Goal: Task Accomplishment & Management: Manage account settings

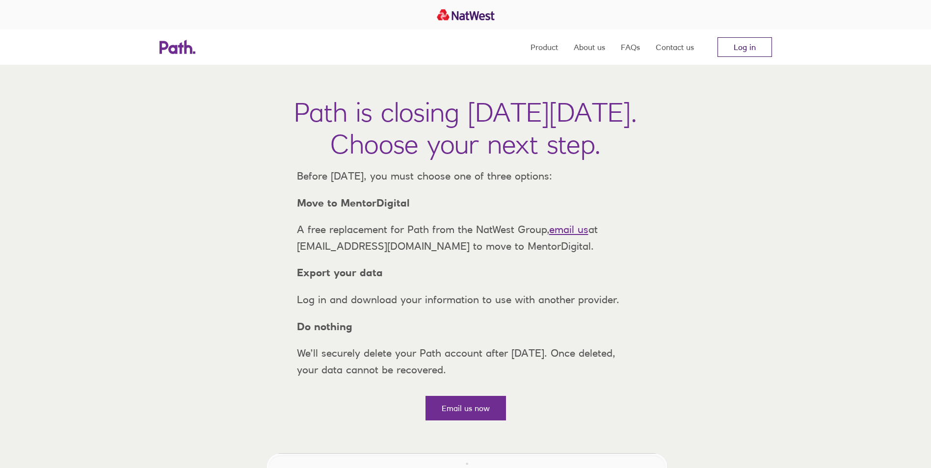
click at [753, 48] on link "Log in" at bounding box center [744, 47] width 54 height 20
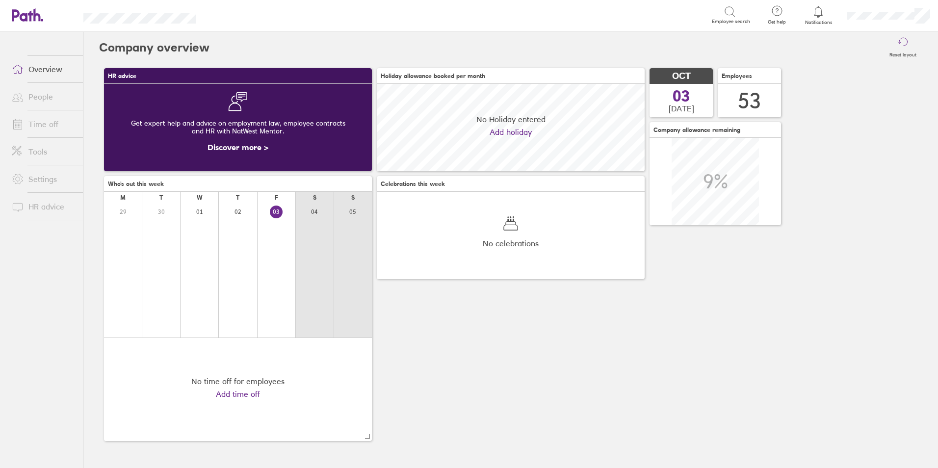
scroll to position [87, 268]
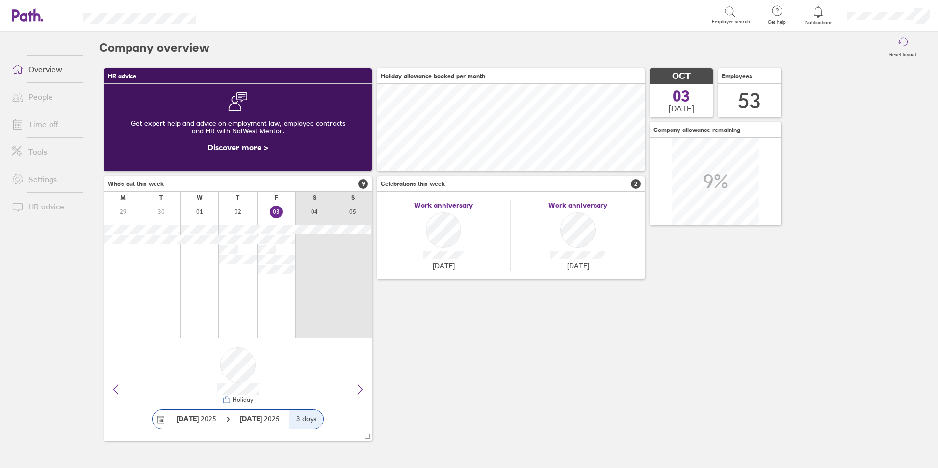
click at [40, 99] on link "People" at bounding box center [43, 97] width 79 height 20
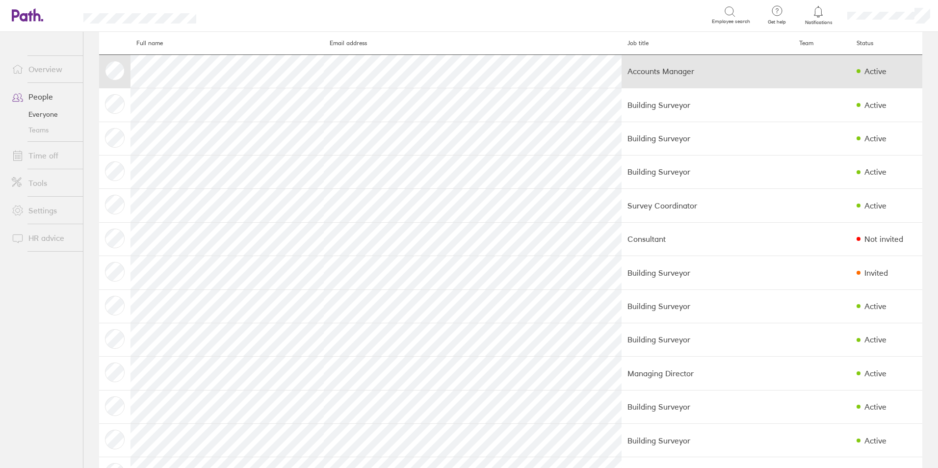
scroll to position [49, 0]
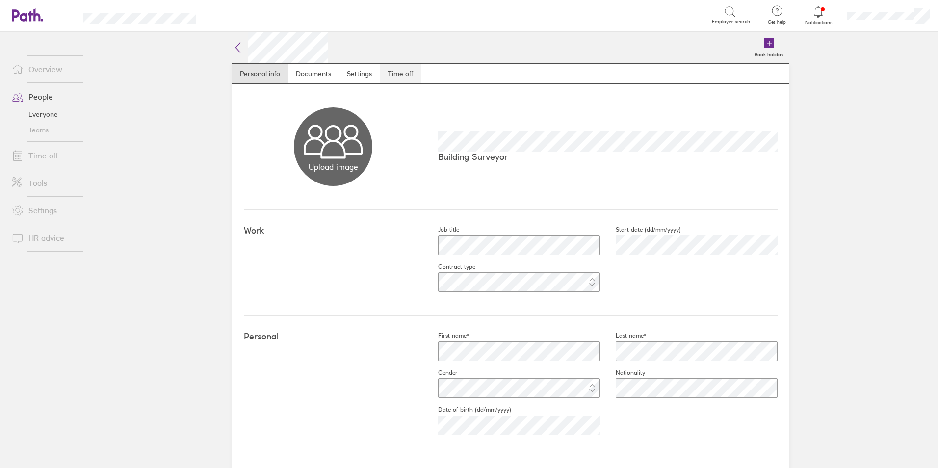
click at [401, 76] on link "Time off" at bounding box center [400, 74] width 41 height 20
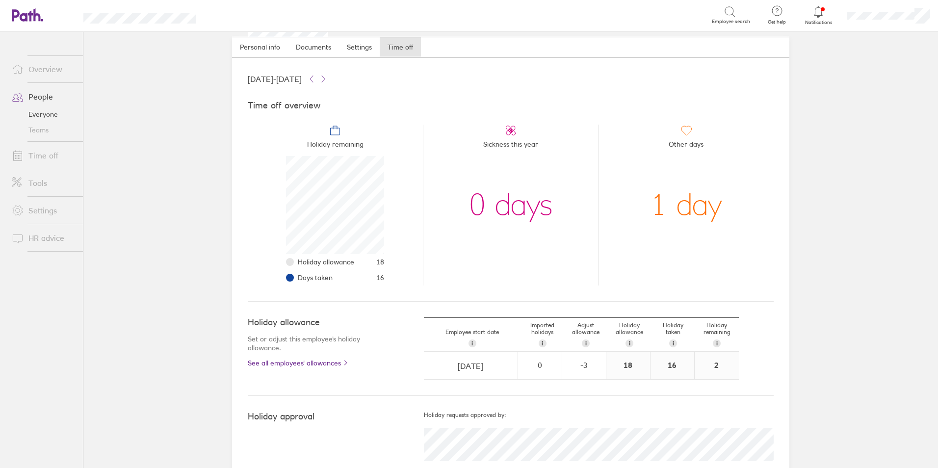
scroll to position [52, 0]
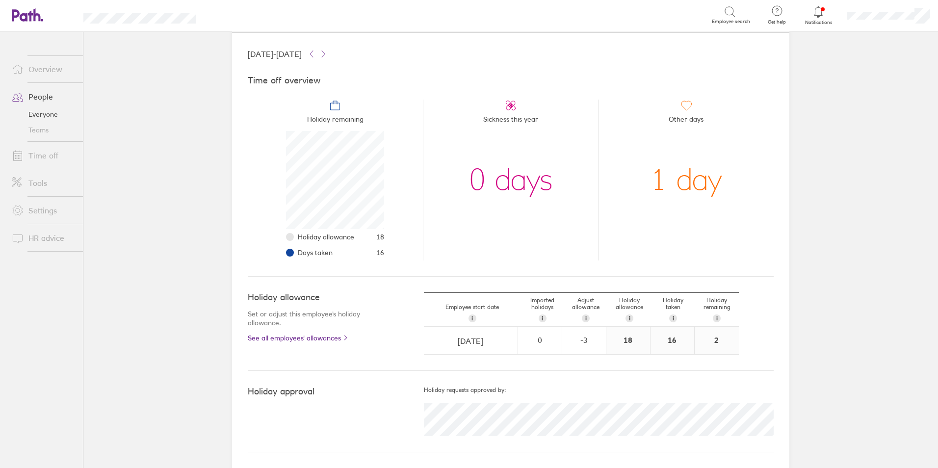
click at [50, 156] on link "Time off" at bounding box center [43, 156] width 79 height 20
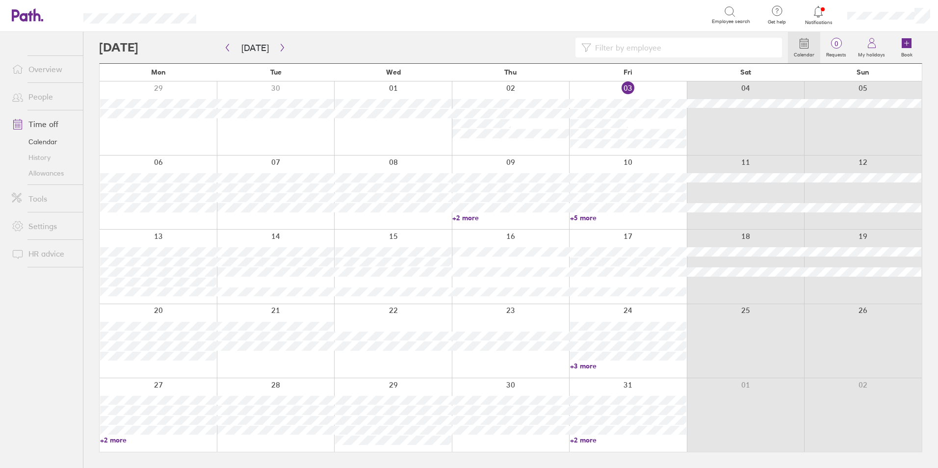
click at [646, 49] on input at bounding box center [683, 47] width 185 height 19
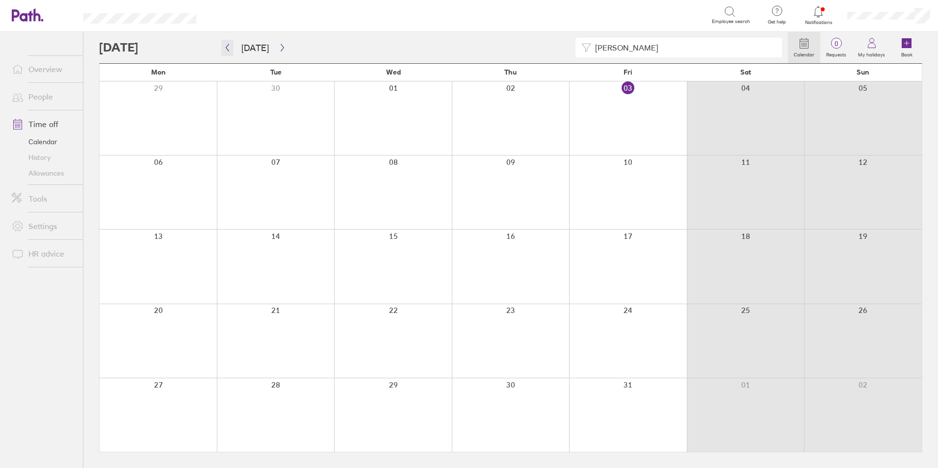
type input "adam"
click at [226, 46] on icon "button" at bounding box center [227, 48] width 7 height 8
click at [228, 49] on icon "button" at bounding box center [227, 48] width 7 height 8
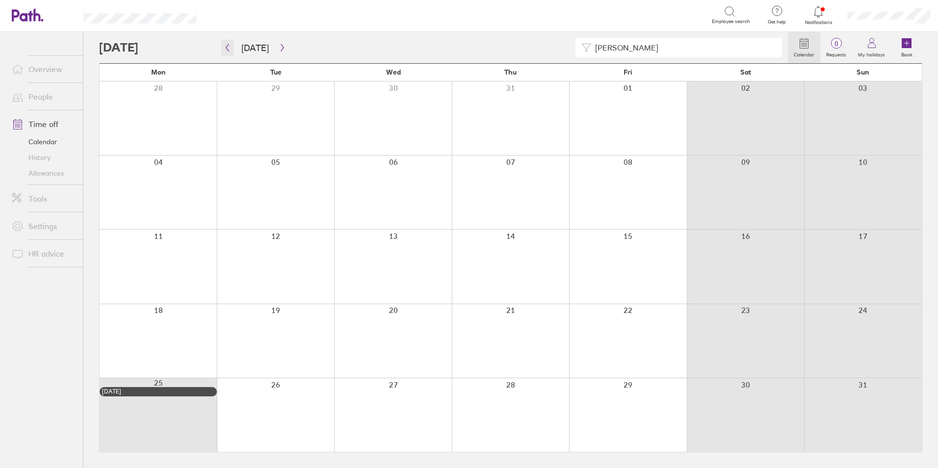
click at [230, 50] on icon "button" at bounding box center [227, 48] width 7 height 8
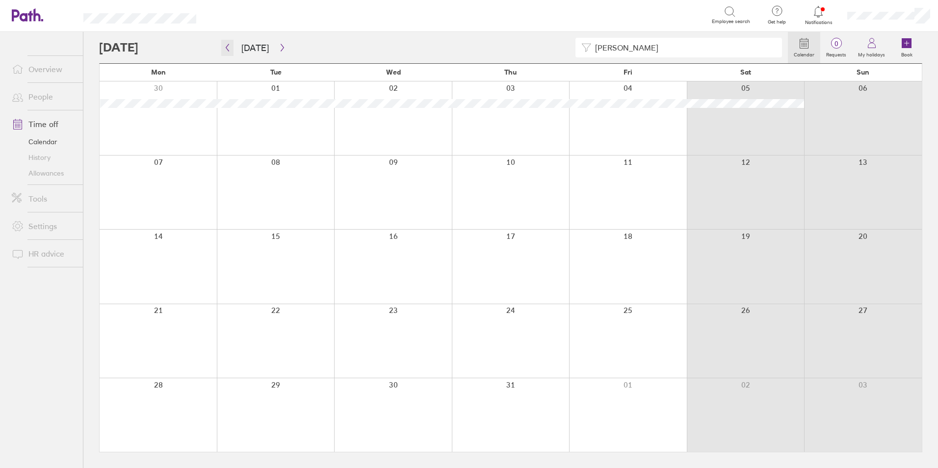
click at [230, 49] on icon "button" at bounding box center [227, 48] width 7 height 8
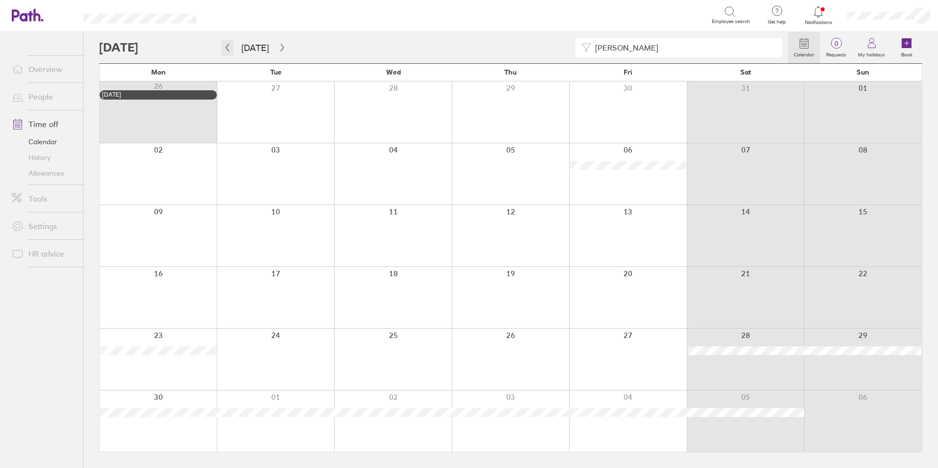
click at [229, 49] on icon "button" at bounding box center [227, 48] width 7 height 8
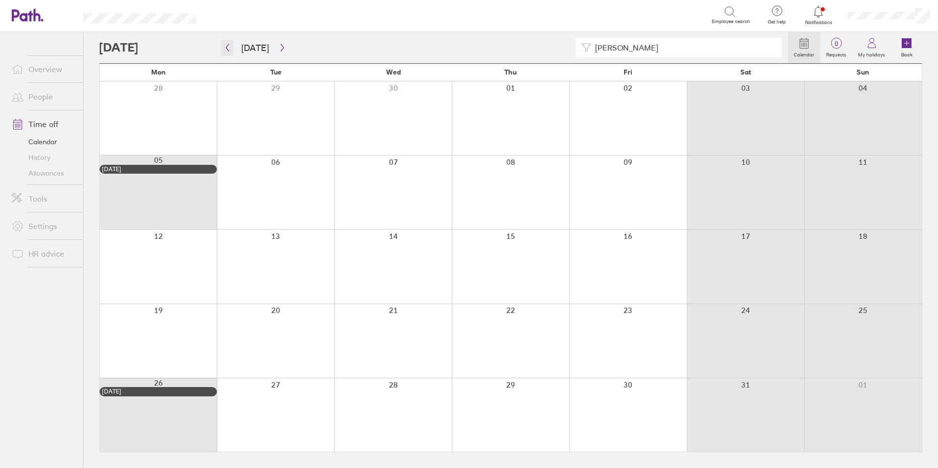
click at [229, 49] on icon "button" at bounding box center [227, 48] width 7 height 8
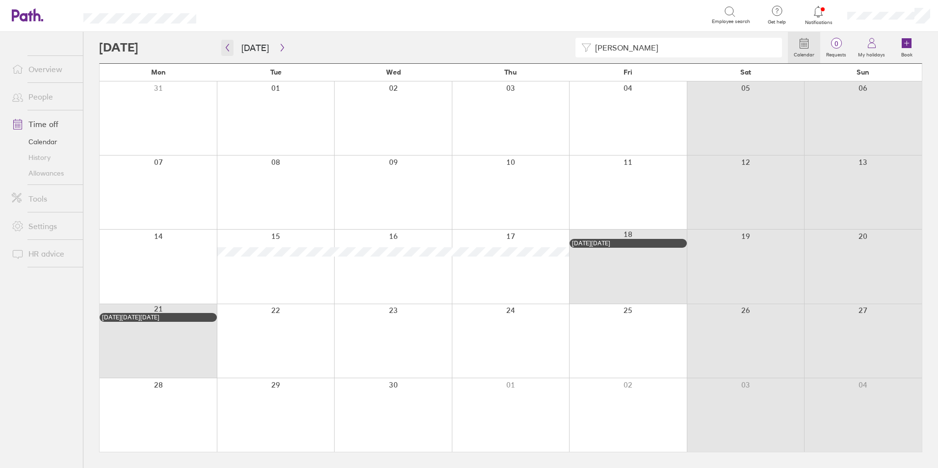
click at [228, 45] on icon "button" at bounding box center [227, 48] width 7 height 8
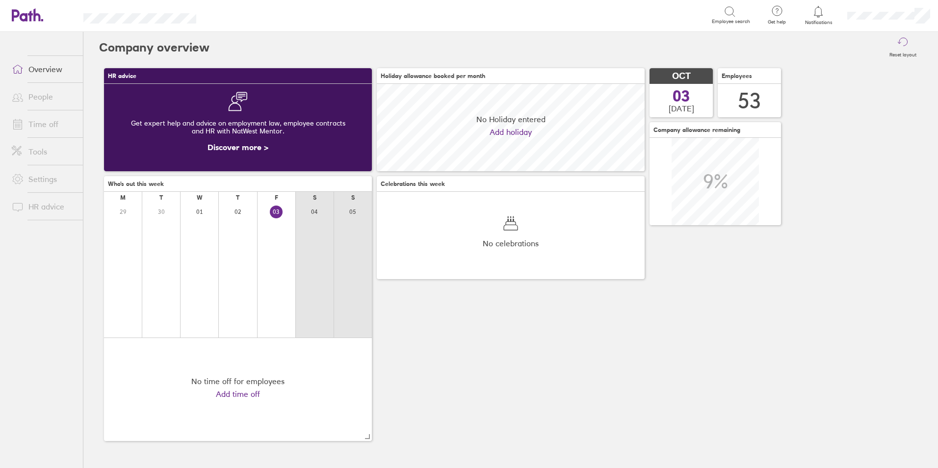
scroll to position [87, 268]
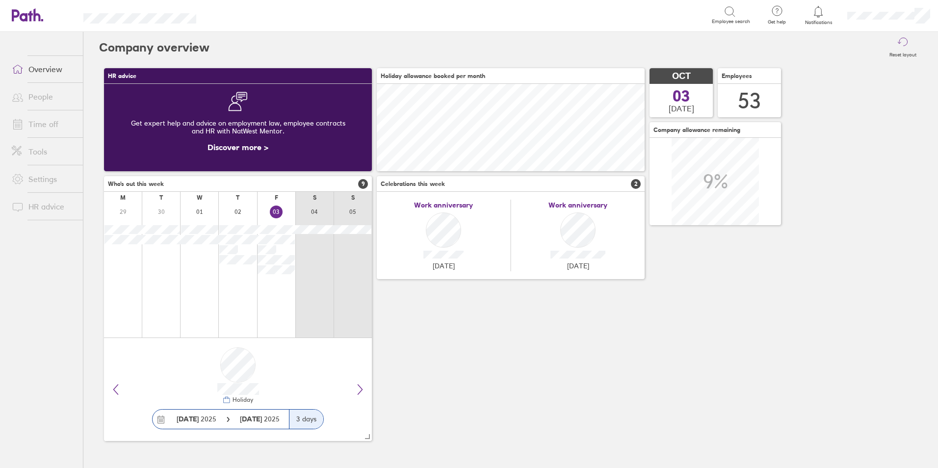
click at [45, 100] on link "People" at bounding box center [43, 97] width 79 height 20
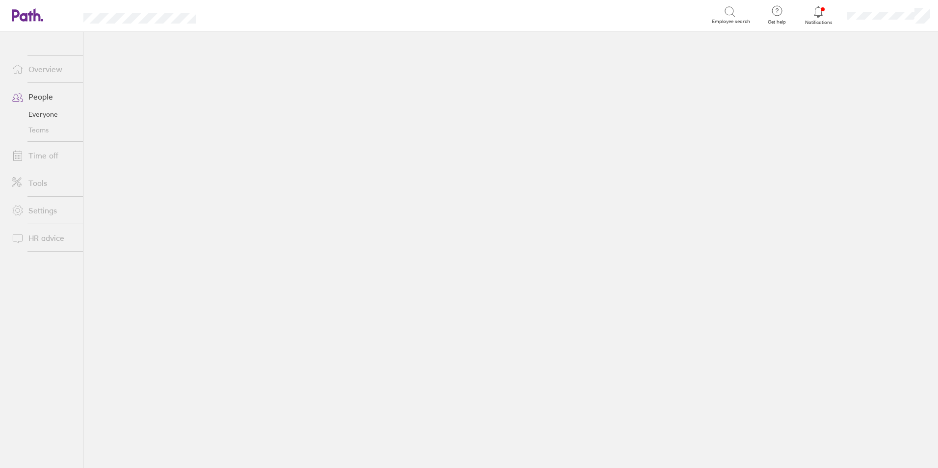
click at [164, 242] on main at bounding box center [510, 250] width 855 height 436
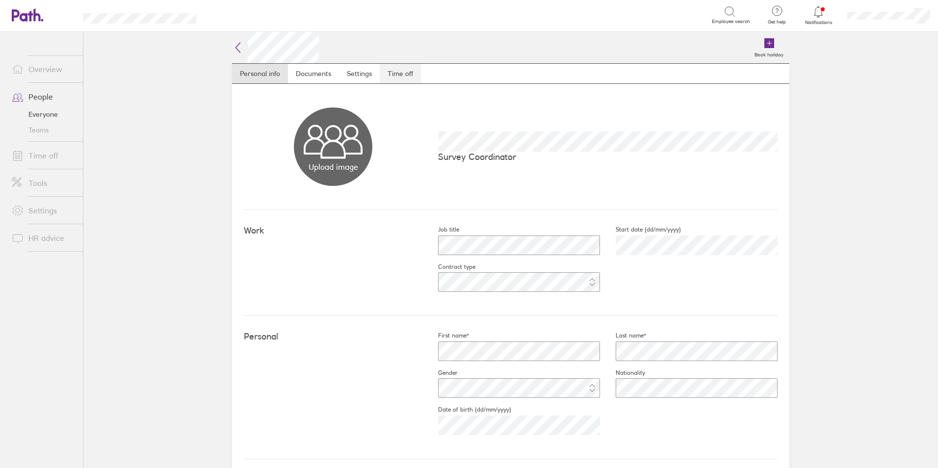
click at [397, 78] on link "Time off" at bounding box center [400, 74] width 41 height 20
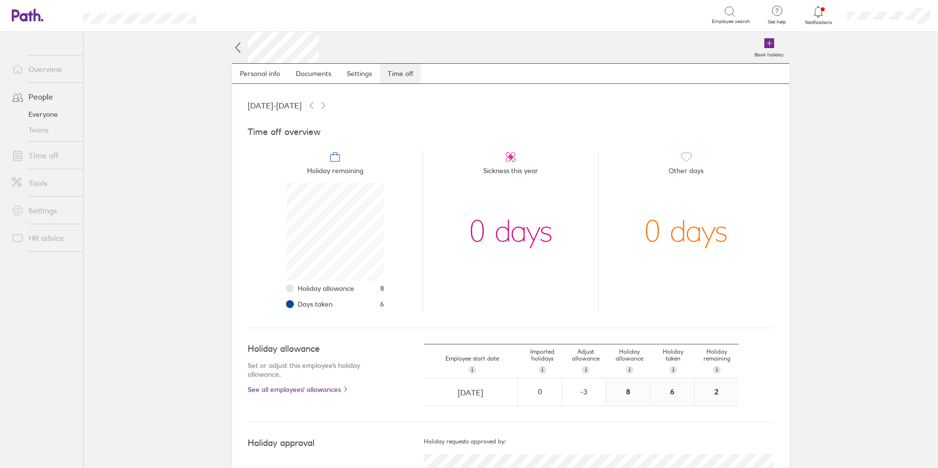
scroll to position [98, 98]
